Goal: Obtain resource: Obtain resource

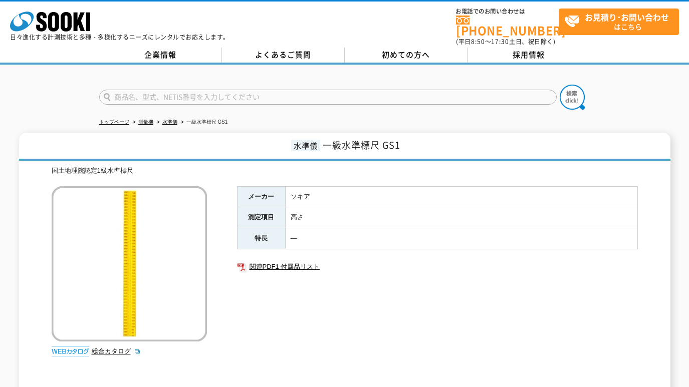
click at [138, 92] on input "text" at bounding box center [327, 97] width 457 height 15
paste input "BLK360"
type input "BLK360"
click at [573, 88] on img at bounding box center [572, 97] width 25 height 25
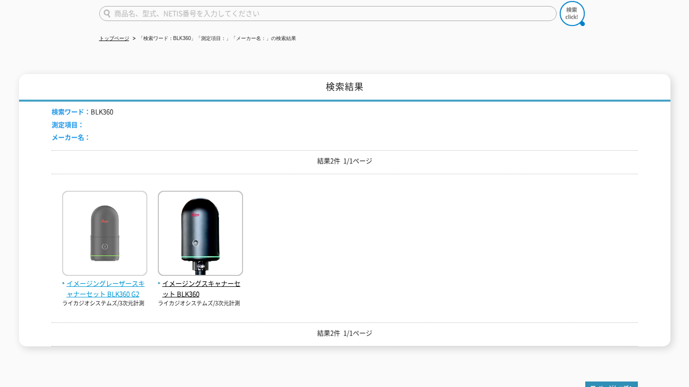
click at [113, 228] on img at bounding box center [104, 235] width 85 height 88
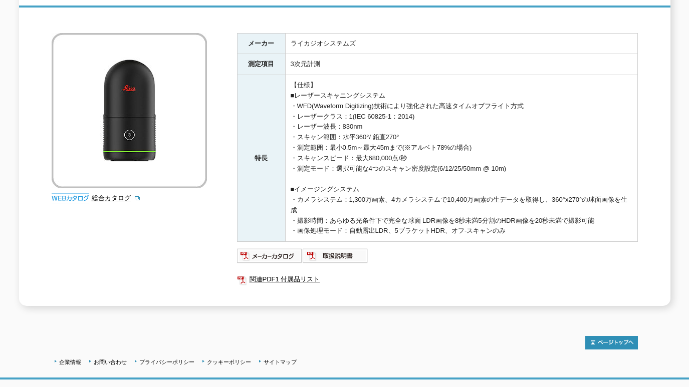
scroll to position [208, 0]
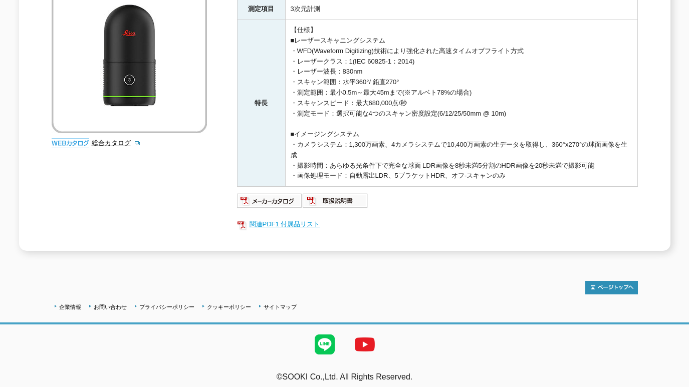
click at [291, 218] on link "関連PDF1 付属品リスト" at bounding box center [437, 224] width 401 height 13
click at [478, 219] on link "関連PDF1 付属品リスト" at bounding box center [437, 224] width 401 height 13
click at [175, 163] on div "総合カタログ メーカー ライカジオシステムズ 測定項目 3次元計測 特長 【仕様】 ■レーザースキャニングシステム ・WFD(Waveform Digitiz…" at bounding box center [345, 104] width 586 height 294
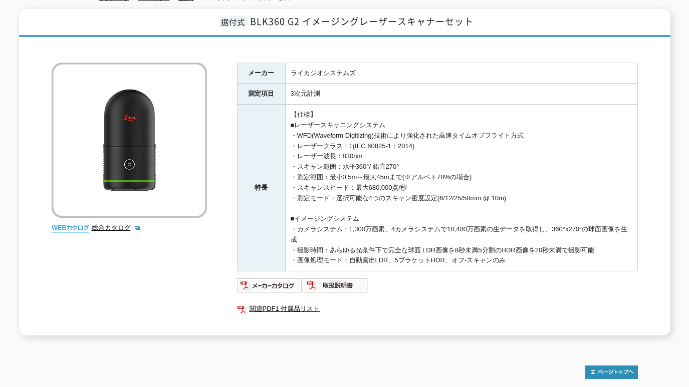
scroll to position [42, 0]
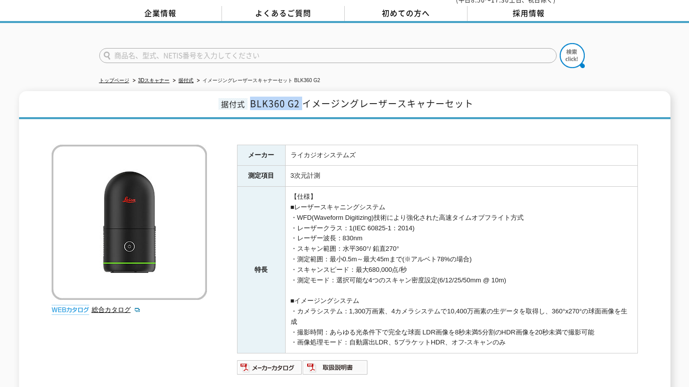
drag, startPoint x: 251, startPoint y: 97, endPoint x: 301, endPoint y: 98, distance: 50.1
click at [301, 98] on span "BLK360 G2 イメージングレーザースキャナーセット" at bounding box center [361, 104] width 223 height 14
copy span "BLK360 G2"
click at [20, 39] on div at bounding box center [344, 47] width 689 height 48
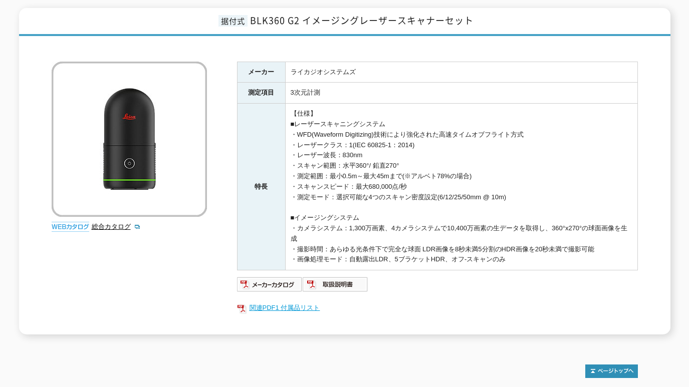
click at [299, 303] on link "関連PDF1 付属品リスト" at bounding box center [437, 308] width 401 height 13
